Goal: Check status: Check status

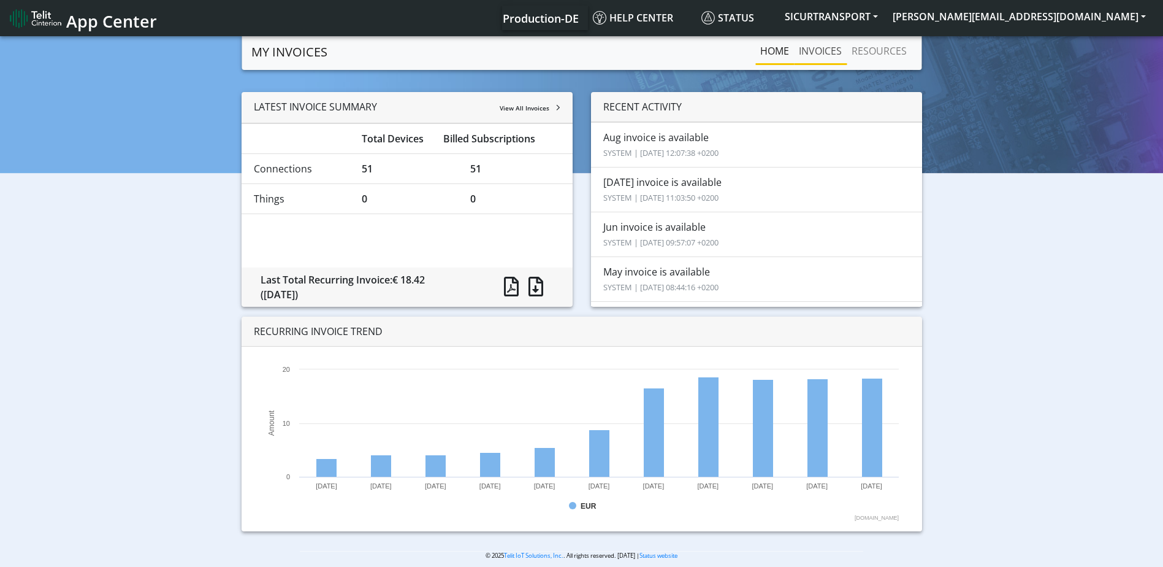
click at [825, 45] on link "INVOICES" at bounding box center [820, 51] width 53 height 25
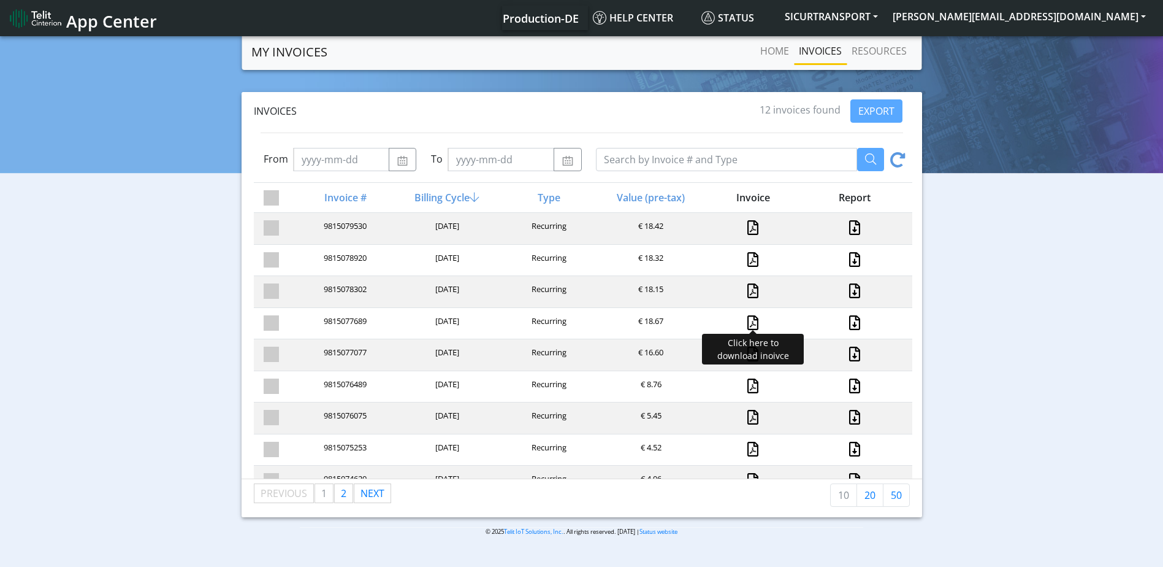
click at [747, 323] on link at bounding box center [752, 322] width 11 height 15
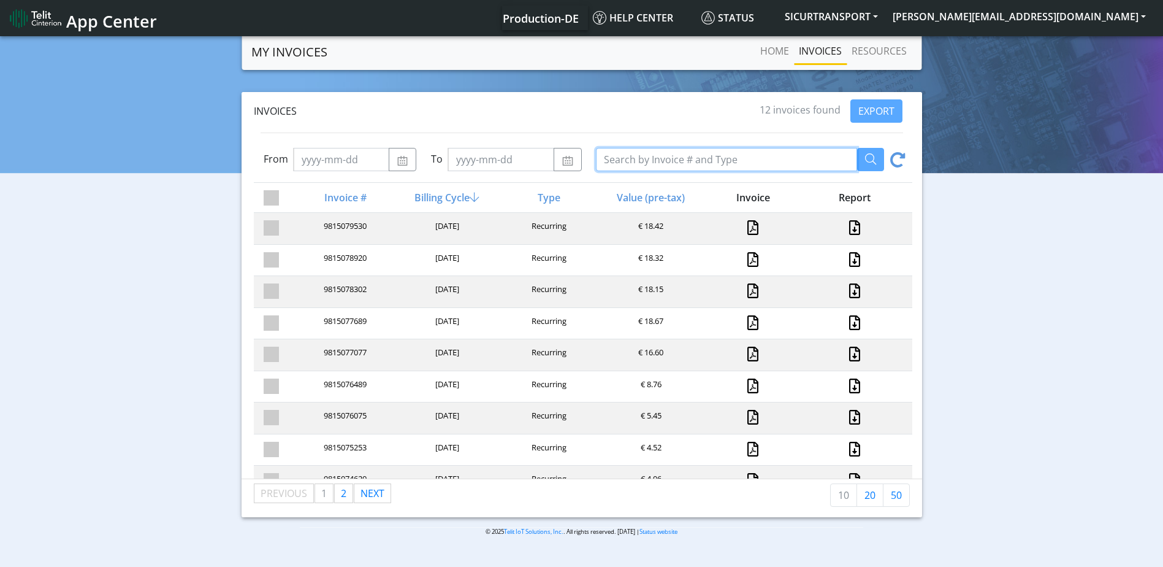
click at [797, 164] on input "Search by Invoice # and Type" at bounding box center [726, 159] width 261 height 23
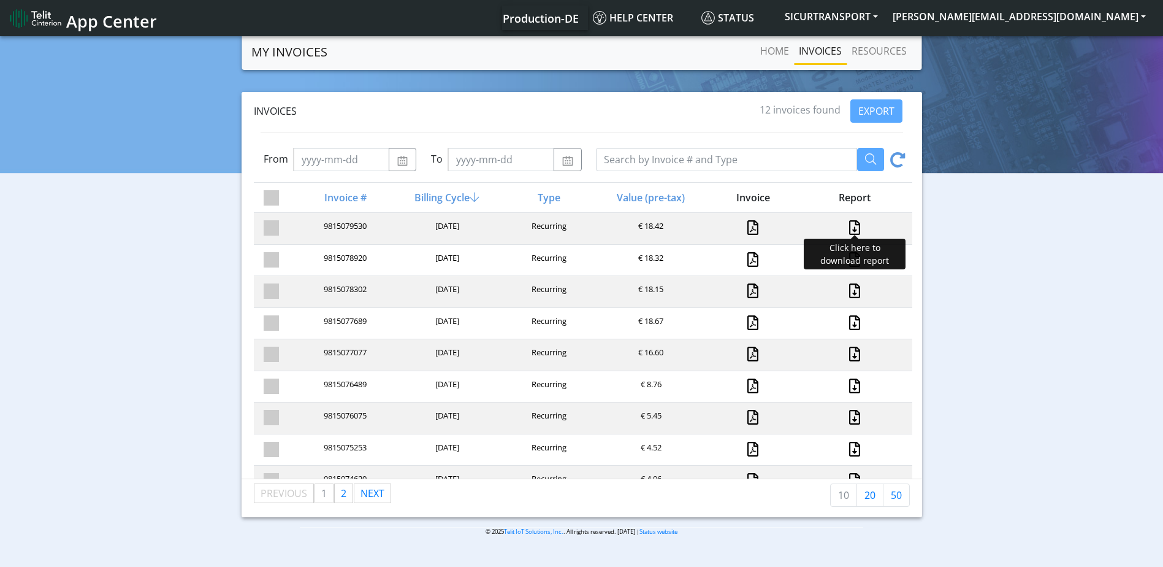
click at [847, 231] on link at bounding box center [855, 227] width 16 height 15
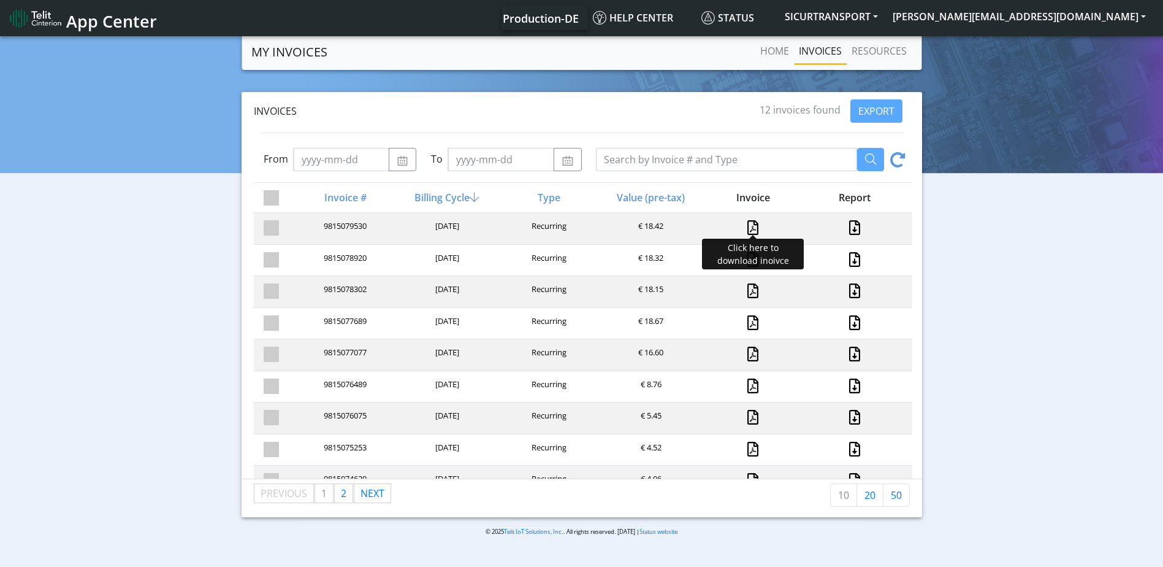
click at [749, 224] on link at bounding box center [752, 227] width 11 height 15
click at [747, 264] on link at bounding box center [752, 259] width 11 height 15
